Goal: Communication & Community: Share content

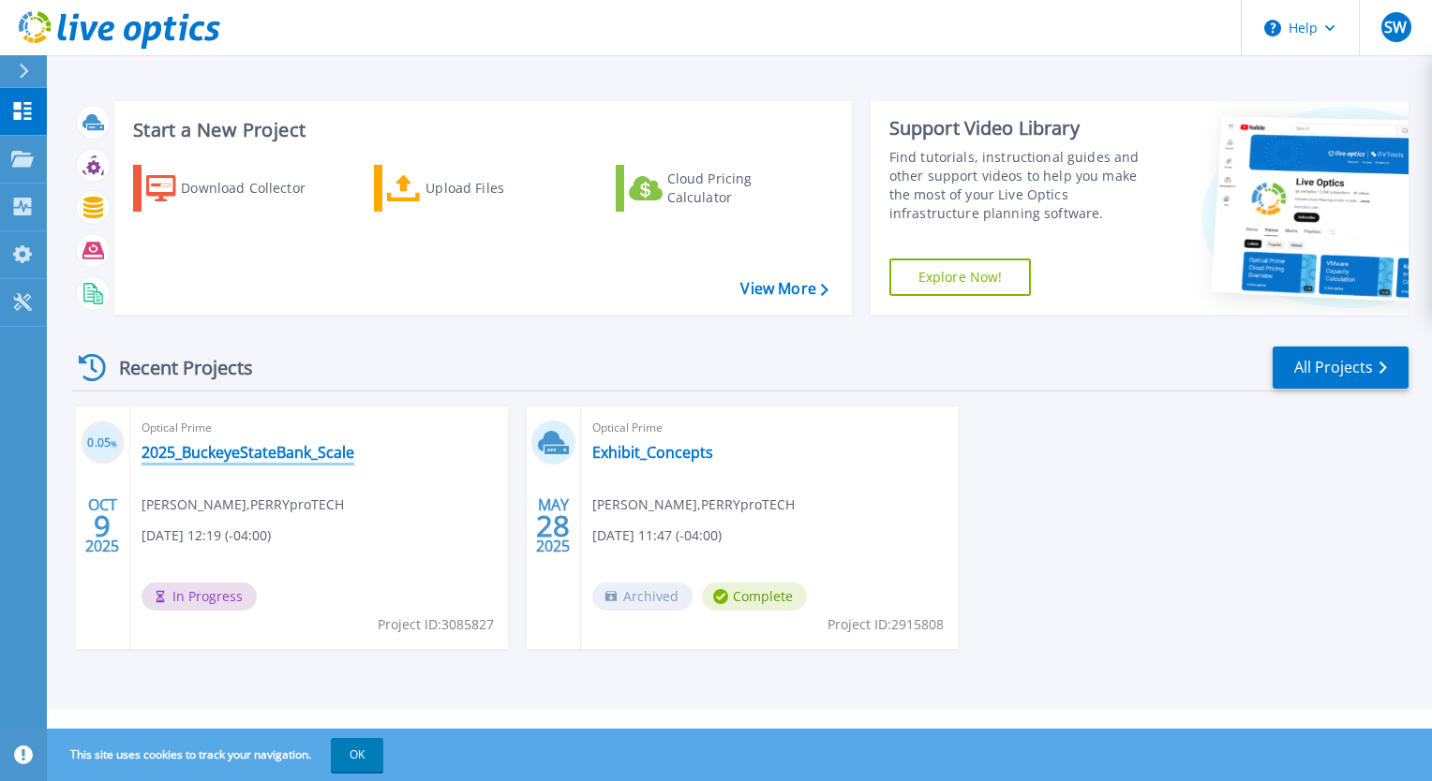
click at [257, 454] on link "2025_BuckeyeStateBank_Scale" at bounding box center [247, 452] width 213 height 19
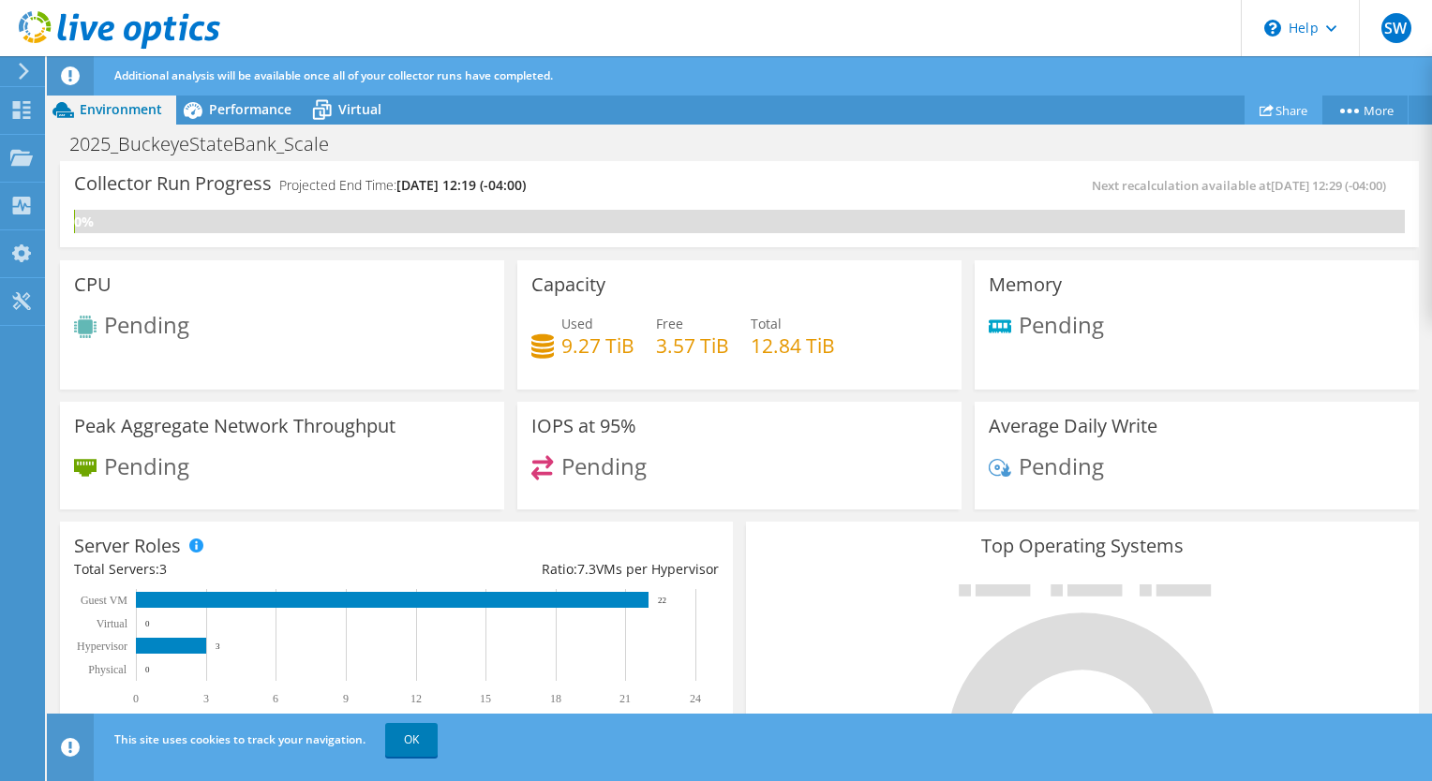
click at [1284, 107] on link "Share" at bounding box center [1283, 110] width 78 height 29
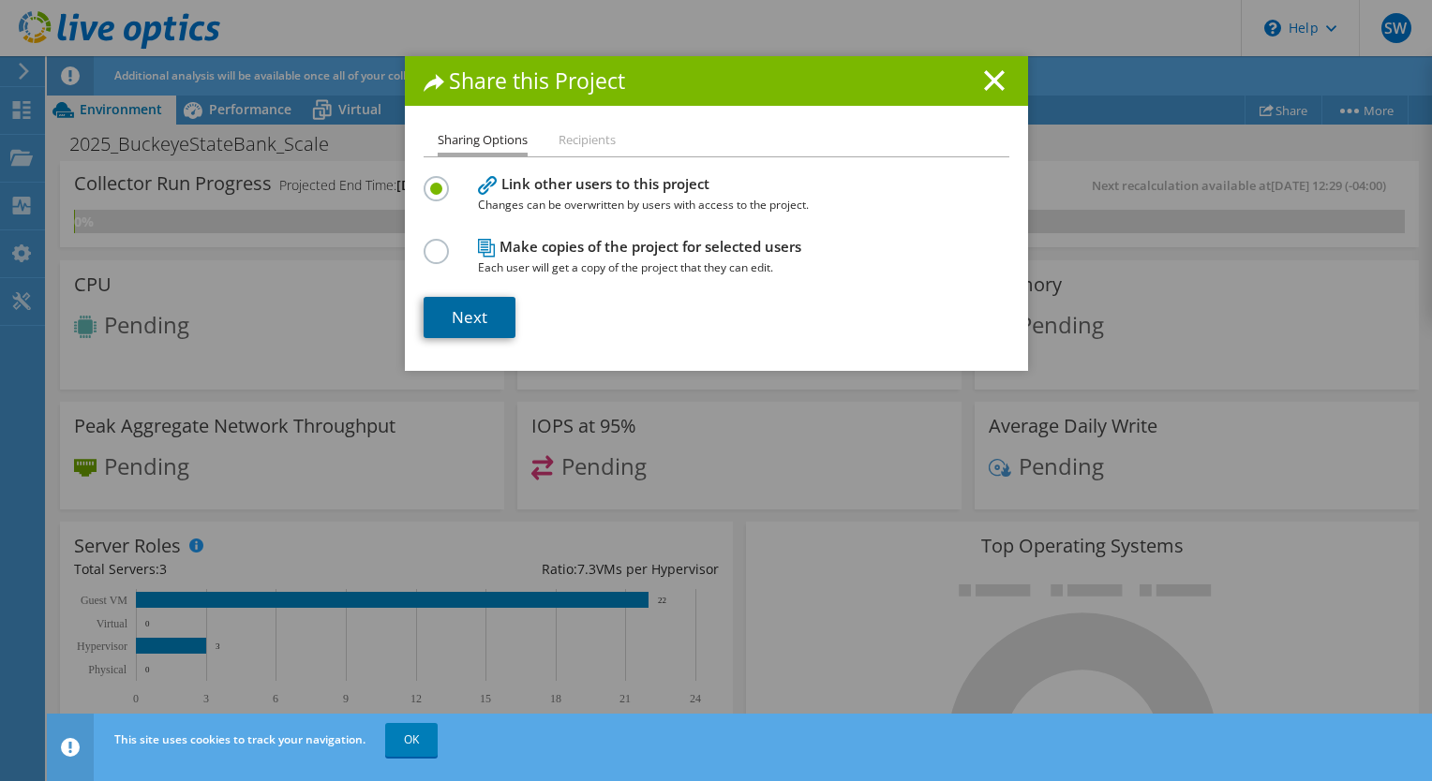
click at [493, 307] on link "Next" at bounding box center [469, 317] width 92 height 41
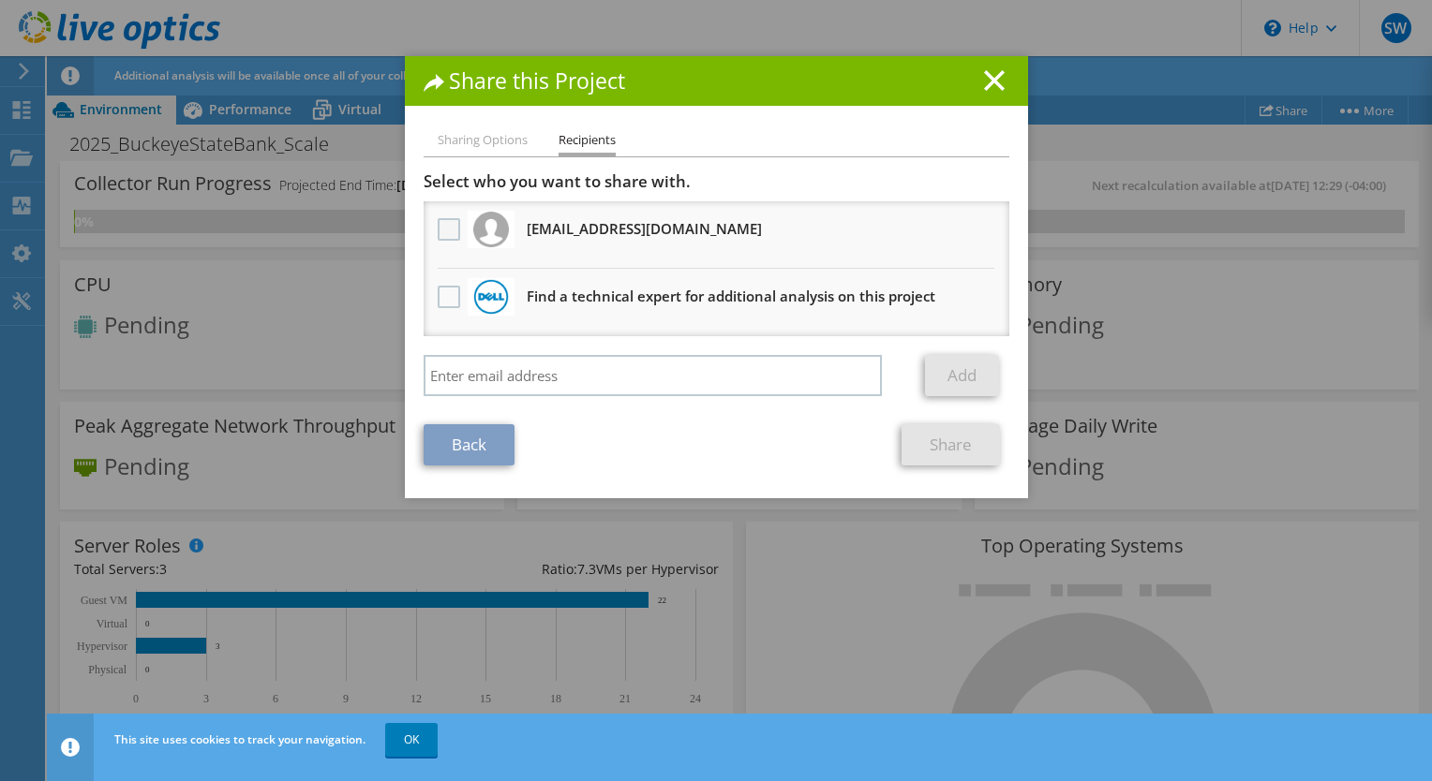
click at [448, 233] on label at bounding box center [451, 229] width 27 height 22
click at [0, 0] on input "checkbox" at bounding box center [0, 0] width 0 height 0
click at [935, 445] on link "Share" at bounding box center [950, 444] width 98 height 41
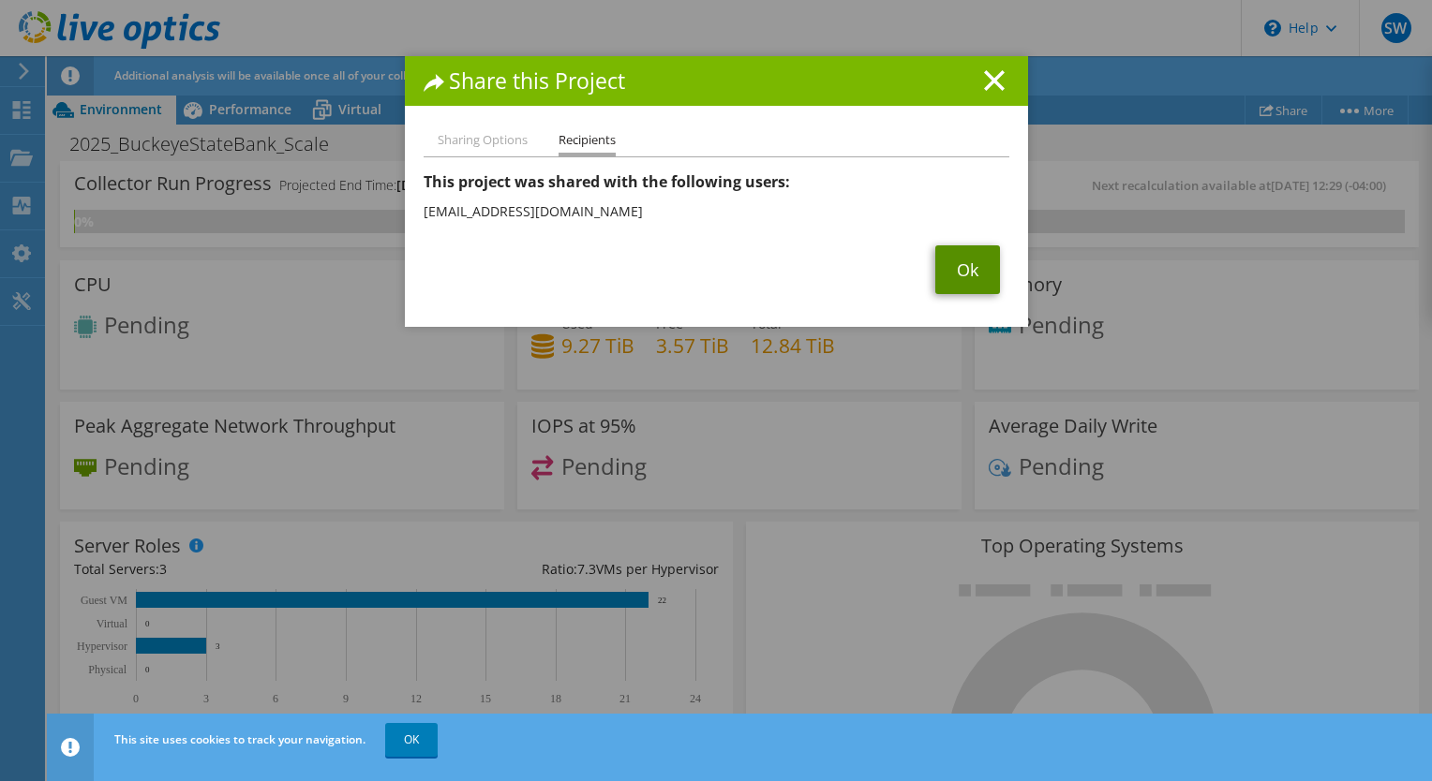
click at [969, 279] on link "Ok" at bounding box center [967, 269] width 65 height 49
